Goal: Information Seeking & Learning: Learn about a topic

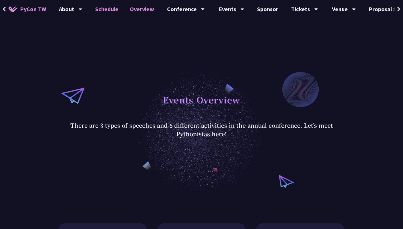
click at [105, 11] on link "Schedule" at bounding box center [106, 9] width 35 height 18
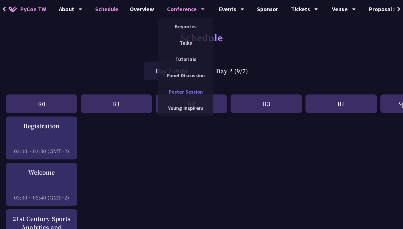
click at [179, 92] on link "Poster Session" at bounding box center [185, 91] width 55 height 13
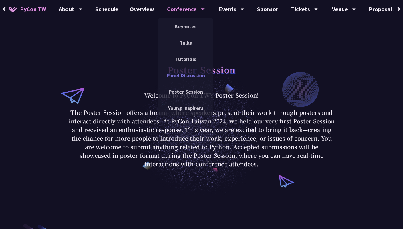
click at [186, 77] on link "Panel Discussion" at bounding box center [185, 75] width 55 height 13
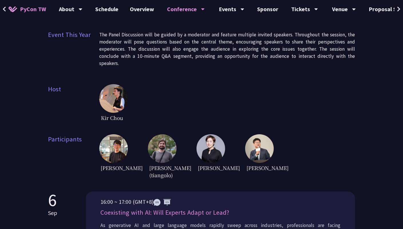
scroll to position [121, 0]
